Goal: Download file/media

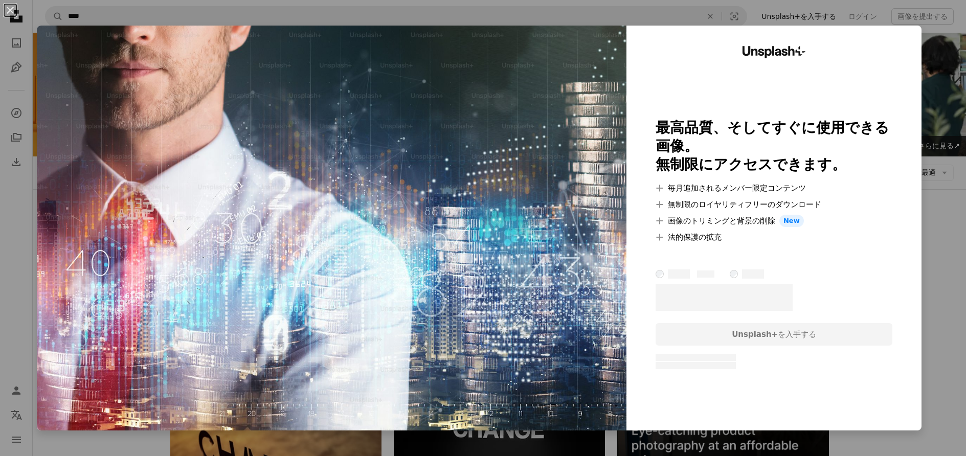
scroll to position [409, 0]
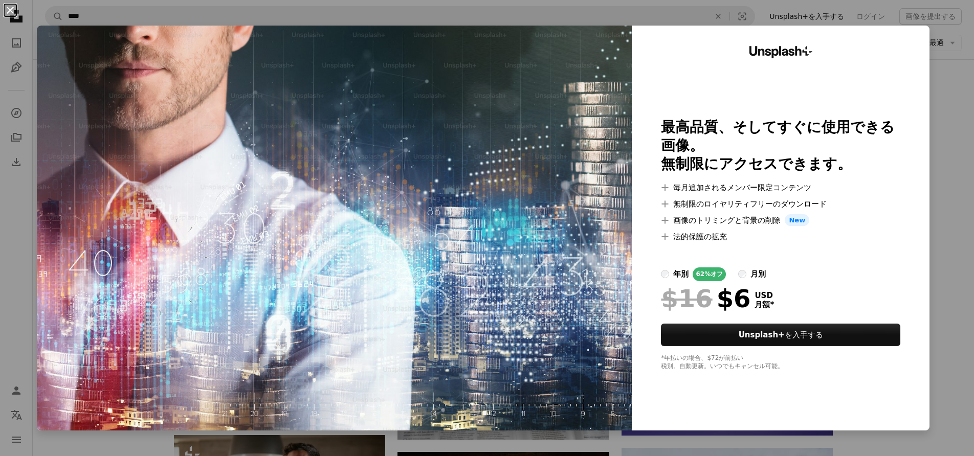
click at [8, 14] on button "An X shape" at bounding box center [10, 10] width 12 height 12
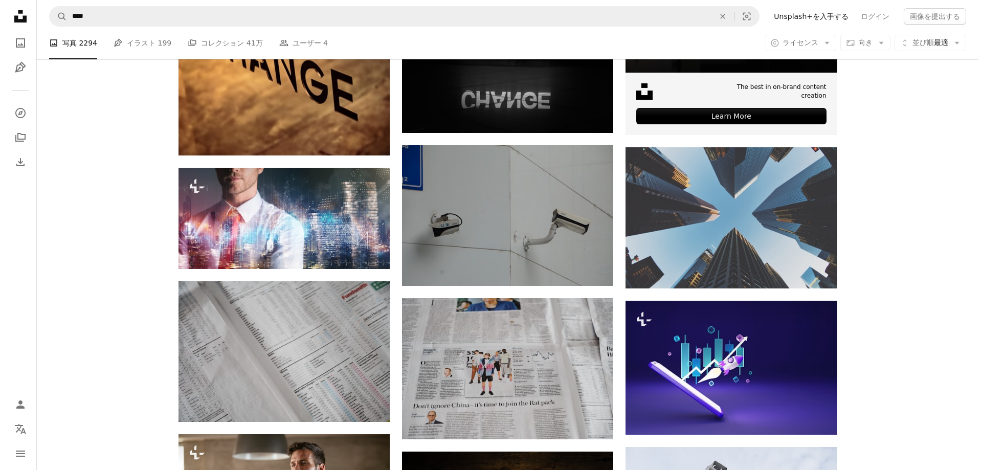
scroll to position [257, 0]
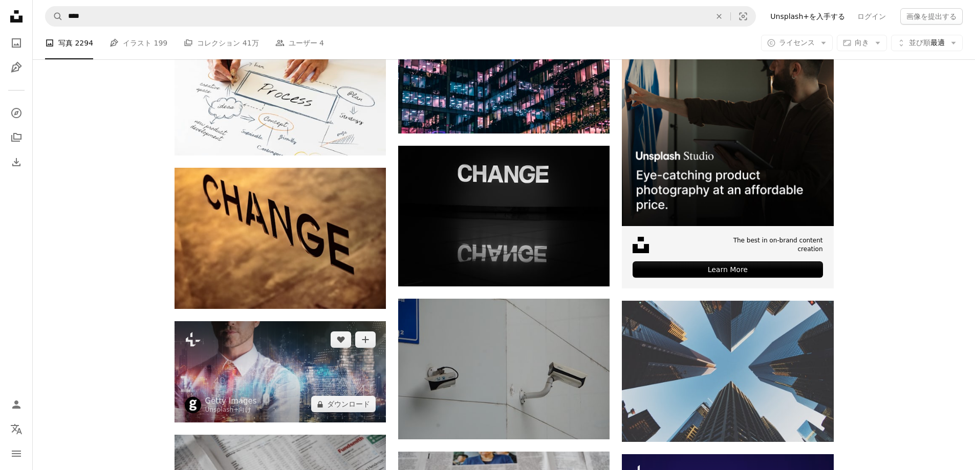
click at [274, 384] on img at bounding box center [279, 371] width 211 height 101
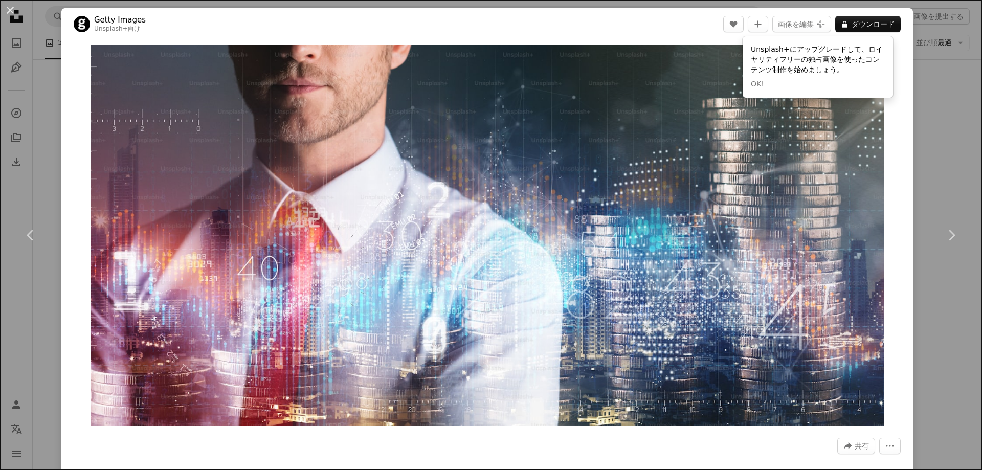
click at [888, 173] on div "Zoom in" at bounding box center [487, 235] width 852 height 391
